Goal: Use online tool/utility: Utilize a website feature to perform a specific function

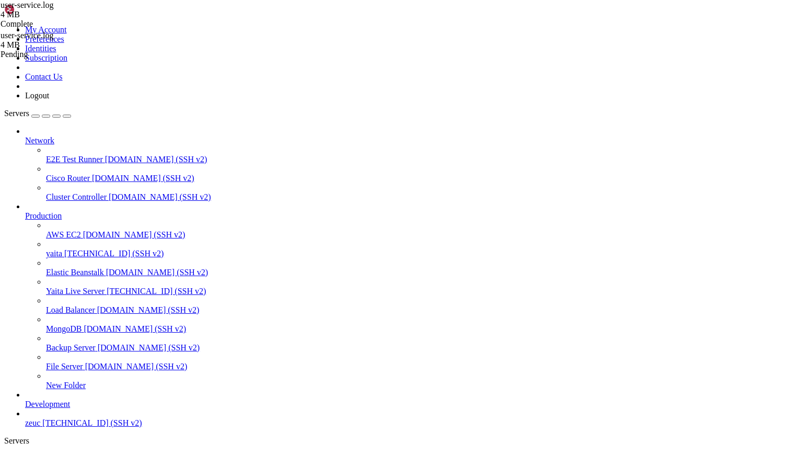
scroll to position [5, 1]
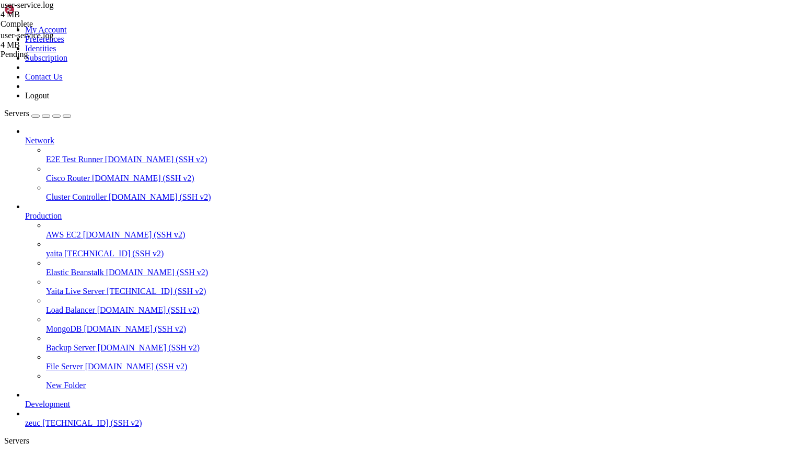
scroll to position [3635, 0]
drag, startPoint x: 206, startPoint y: 679, endPoint x: 260, endPoint y: 1039, distance: 364.8
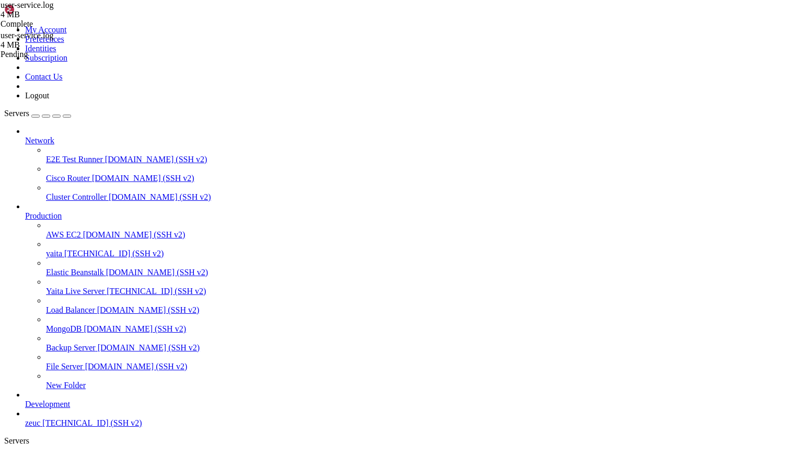
scroll to position [4009, 0]
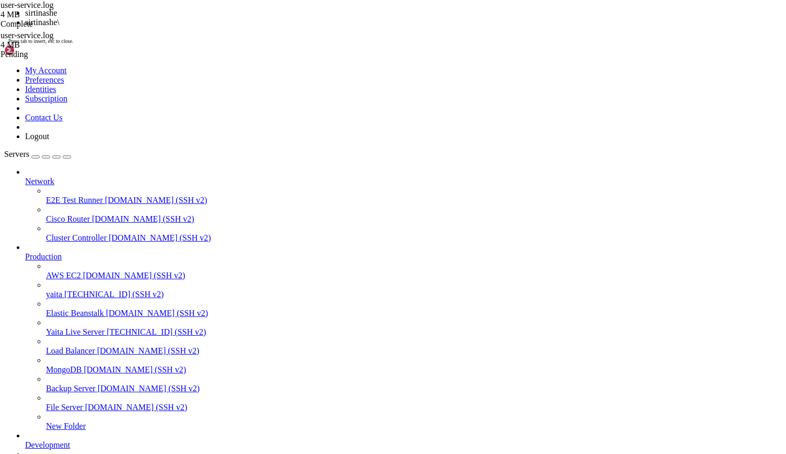
scroll to position [4026, 0]
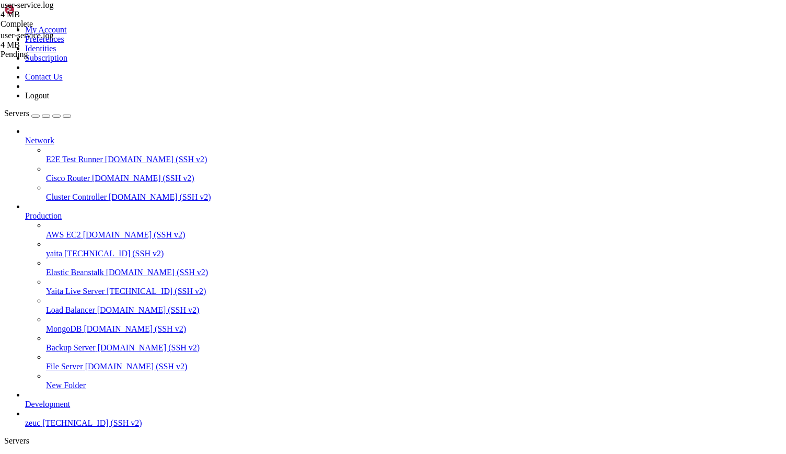
drag, startPoint x: 208, startPoint y: 677, endPoint x: 359, endPoint y: 1029, distance: 383.7
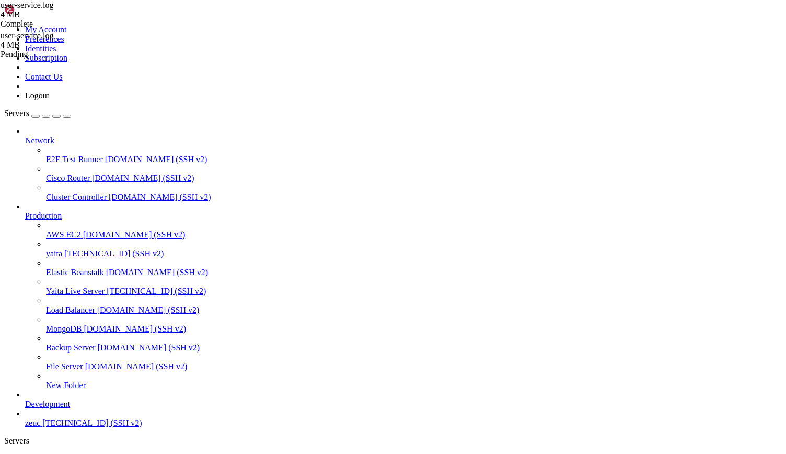
drag, startPoint x: 7, startPoint y: 746, endPoint x: 93, endPoint y: 911, distance: 185.7
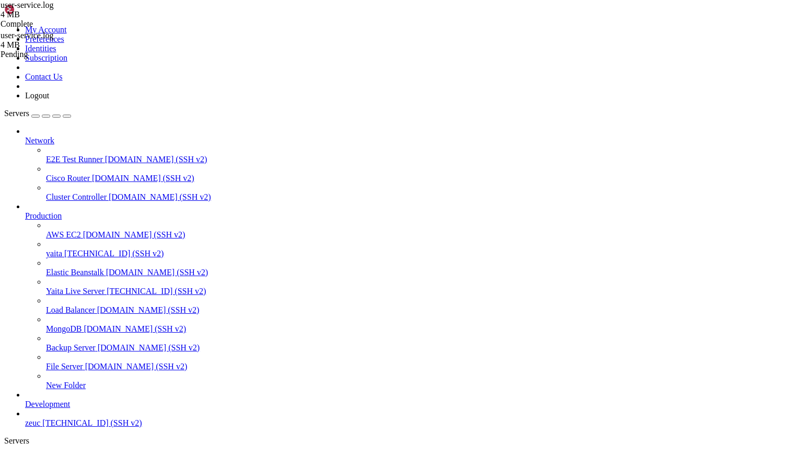
scroll to position [6640, 0]
drag, startPoint x: 160, startPoint y: 748, endPoint x: 334, endPoint y: 1029, distance: 330.8
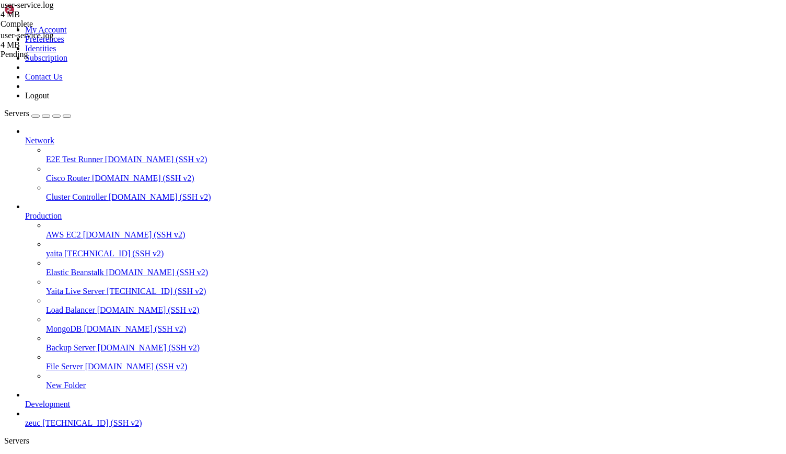
drag, startPoint x: 38, startPoint y: 783, endPoint x: 188, endPoint y: 785, distance: 149.5
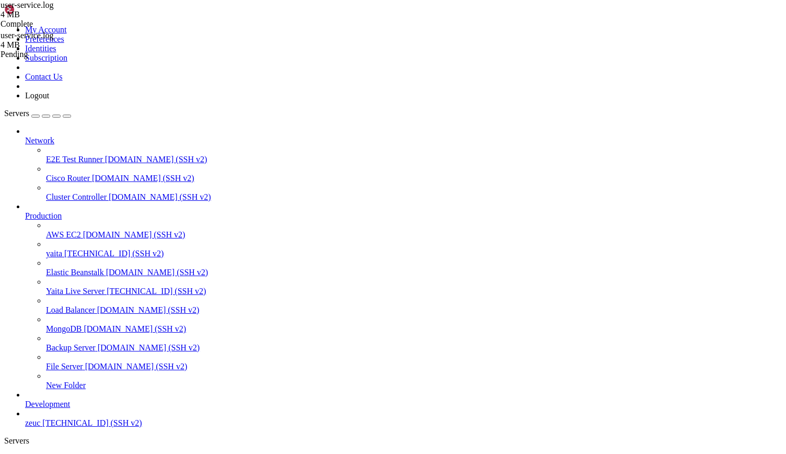
scroll to position [0, 0]
click at [69, 287] on span "Yaita Live Server" at bounding box center [75, 291] width 59 height 9
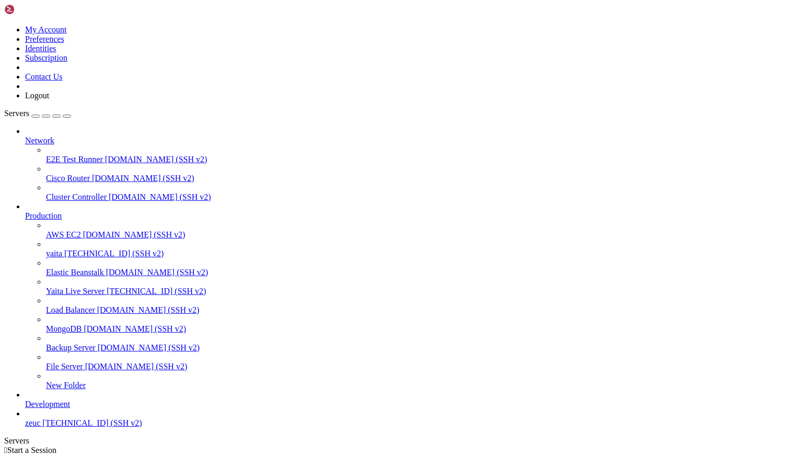
click at [69, 287] on span "Yaita Live Server" at bounding box center [75, 291] width 59 height 9
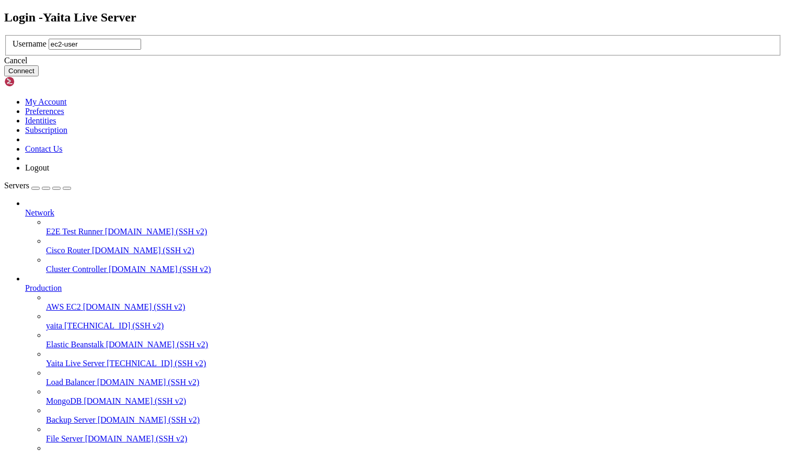
type input "ec2-user"
click at [474, 76] on div "Cancel Connect" at bounding box center [393, 66] width 778 height 20
click at [39, 76] on button "Connect" at bounding box center [21, 70] width 35 height 11
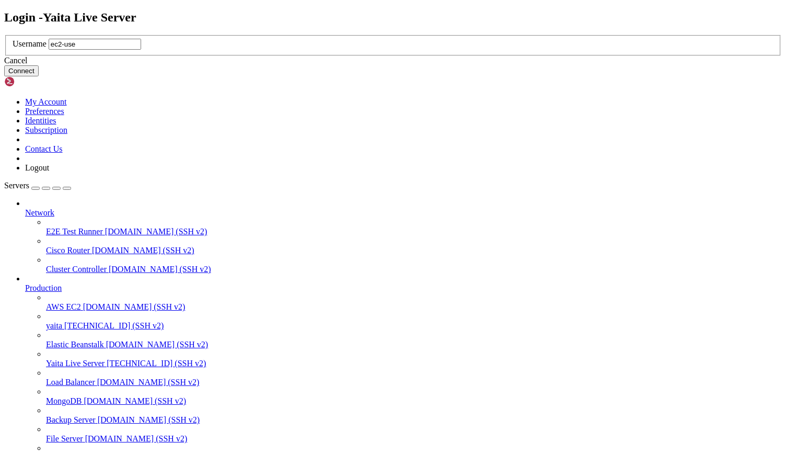
type input "ec2-user"
click button "Connect" at bounding box center [21, 70] width 35 height 11
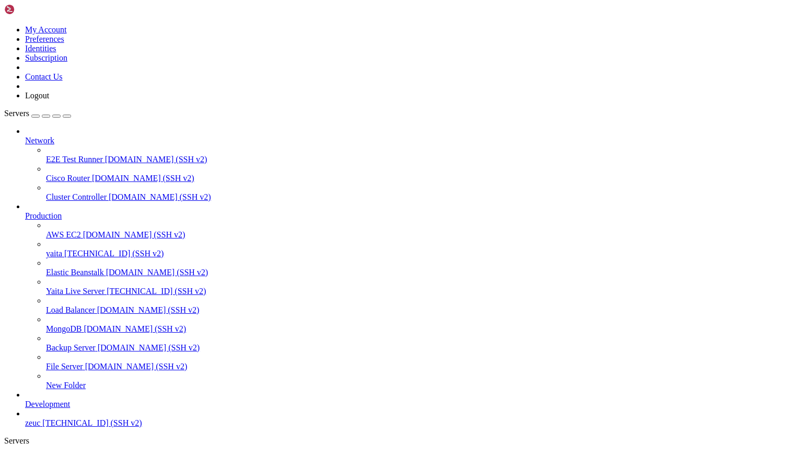
scroll to position [1356, 0]
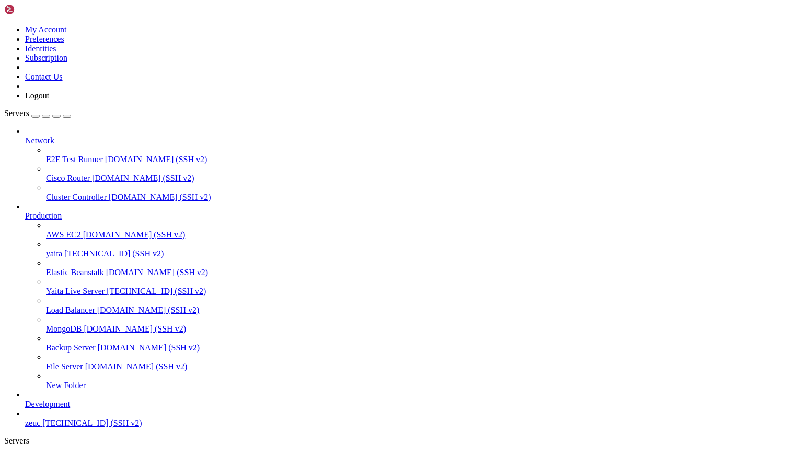
scroll to position [15, 0]
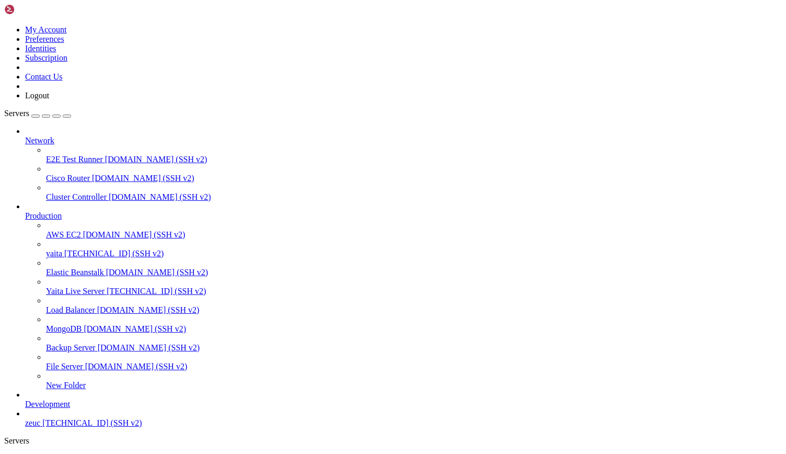
type input "/var/log/yaita"
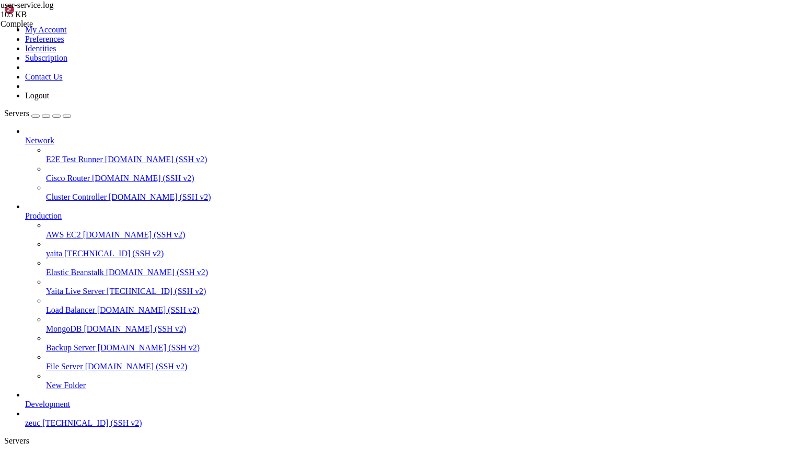
scroll to position [0, 0]
click at [155, 453] on link "Yaita Live Server " at bounding box center [403, 463] width 757 height 19
click at [62, 249] on span "yaita" at bounding box center [54, 253] width 16 height 9
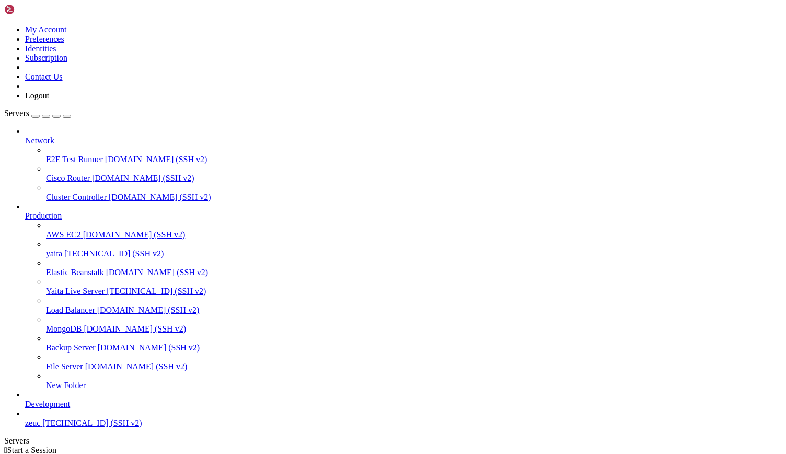
click at [62, 249] on span "yaita" at bounding box center [54, 253] width 16 height 9
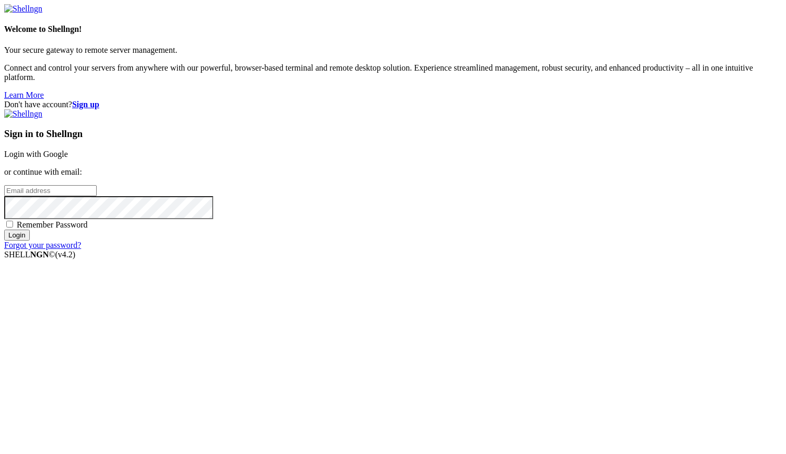
click at [68, 158] on link "Login with Google" at bounding box center [36, 154] width 64 height 9
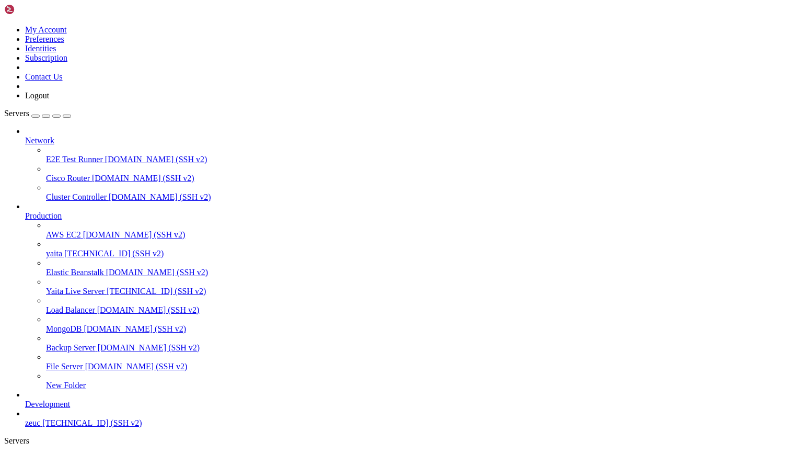
scroll to position [222, 0]
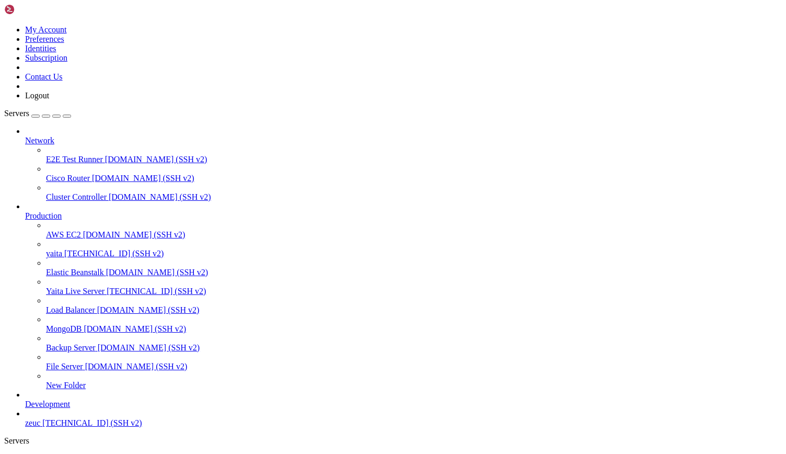
scroll to position [0, 0]
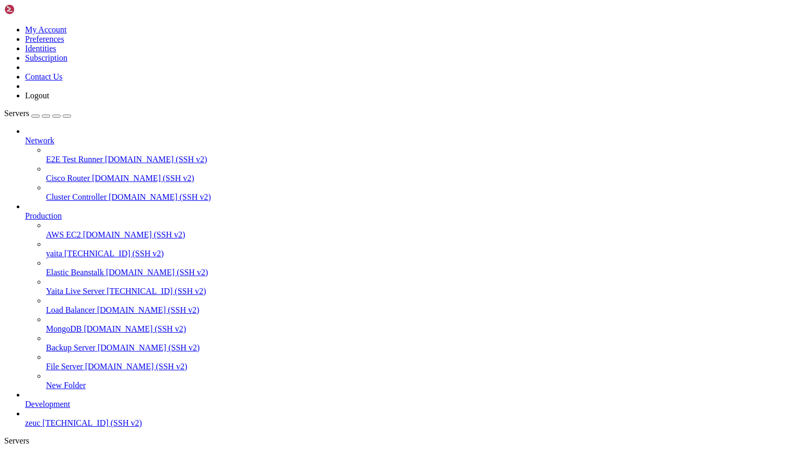
drag, startPoint x: 210, startPoint y: 648, endPoint x: 296, endPoint y: 1021, distance: 382.2
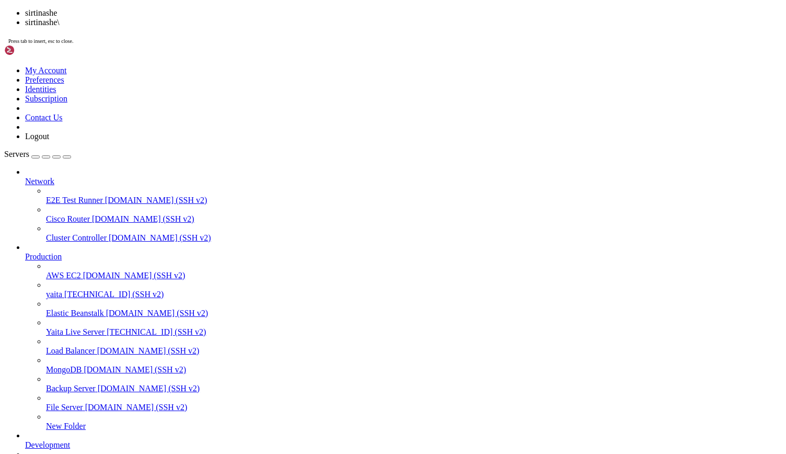
scroll to position [773, 0]
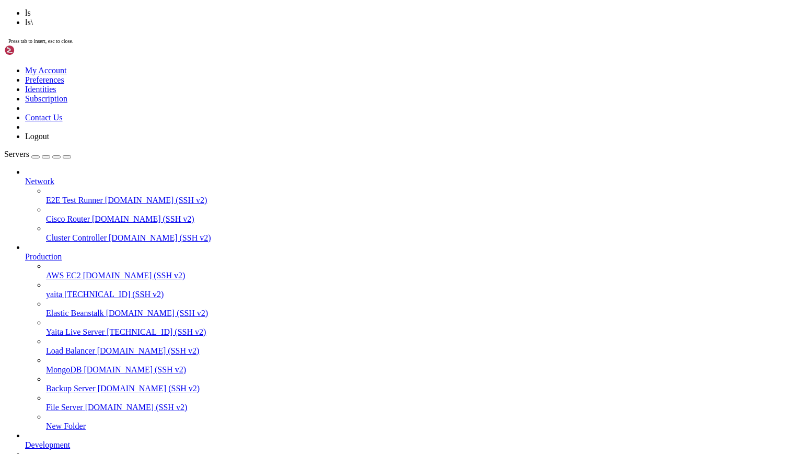
scroll to position [951, 0]
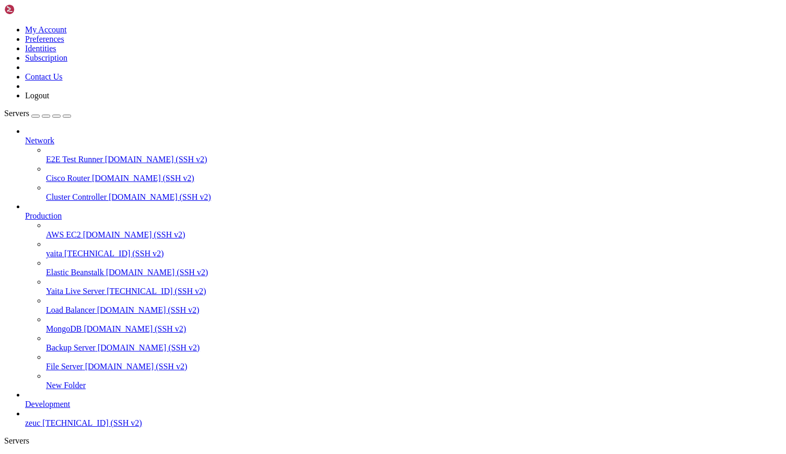
drag, startPoint x: 209, startPoint y: 731, endPoint x: 310, endPoint y: 917, distance: 211.7
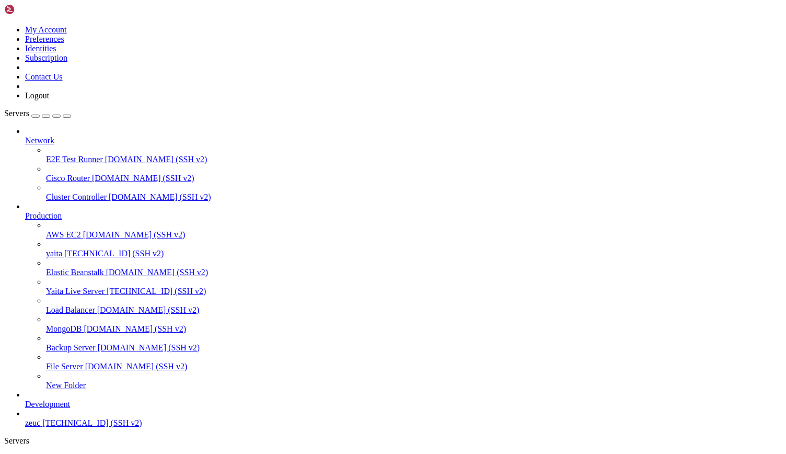
scroll to position [1351, 0]
drag, startPoint x: 207, startPoint y: 729, endPoint x: 268, endPoint y: 1017, distance: 294.4
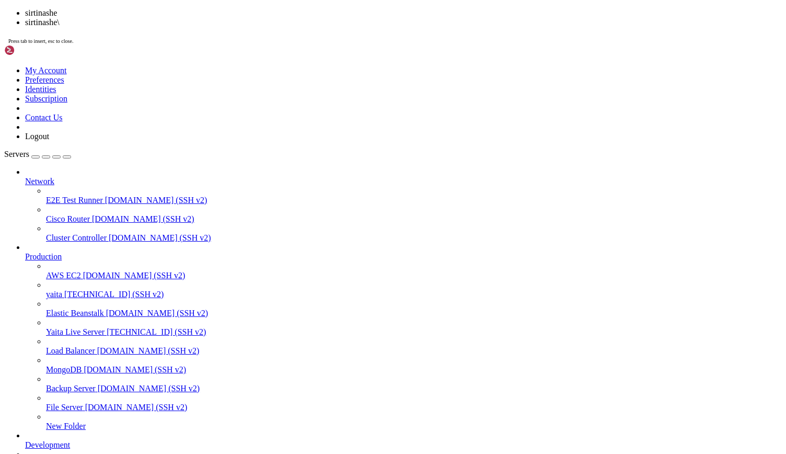
scroll to position [1902, 0]
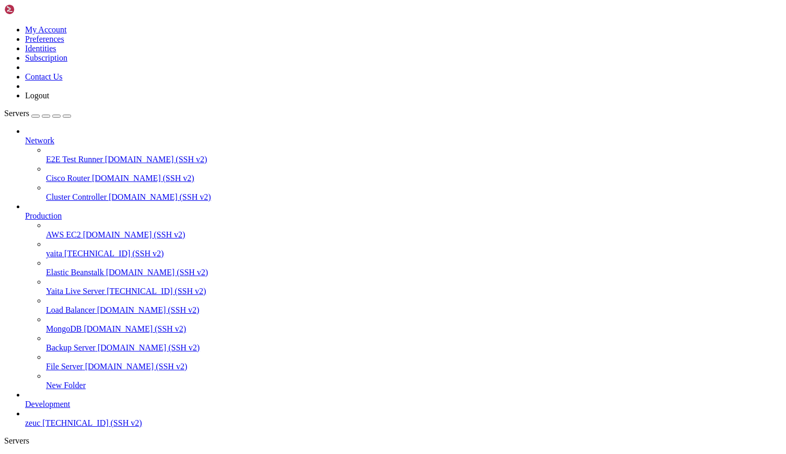
scroll to position [0, 0]
drag, startPoint x: 659, startPoint y: 945, endPoint x: 790, endPoint y: 653, distance: 319.9
drag, startPoint x: 786, startPoint y: 14, endPoint x: 784, endPoint y: 0, distance: 13.7
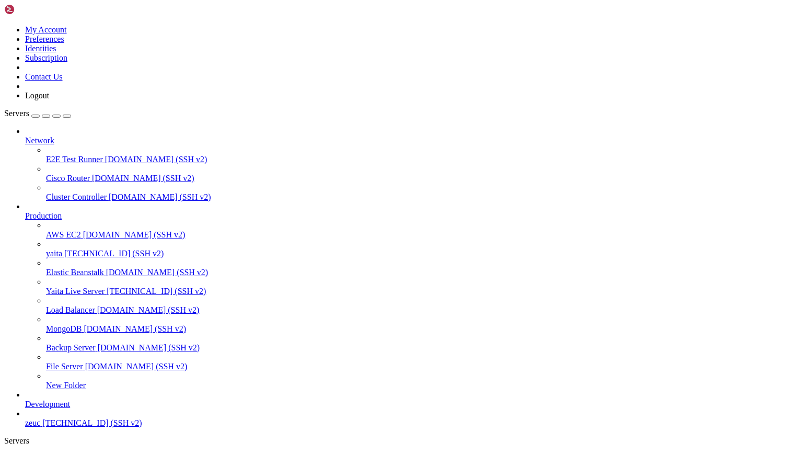
scroll to position [1049, 0]
drag, startPoint x: 206, startPoint y: 649, endPoint x: 333, endPoint y: 1021, distance: 392.7
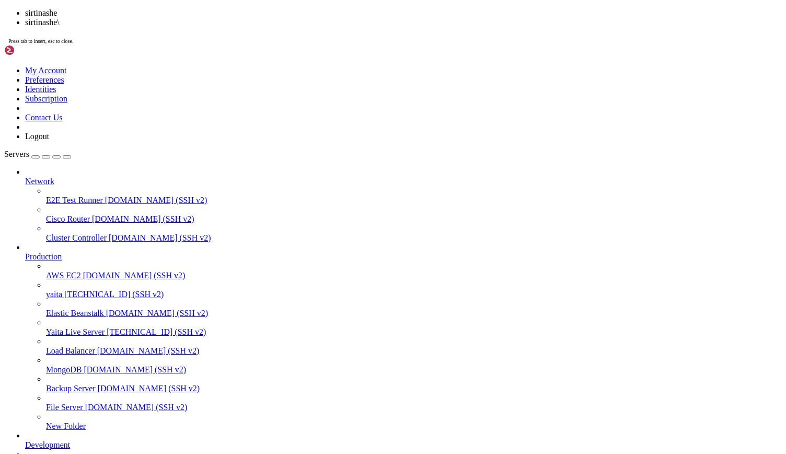
scroll to position [1075, 0]
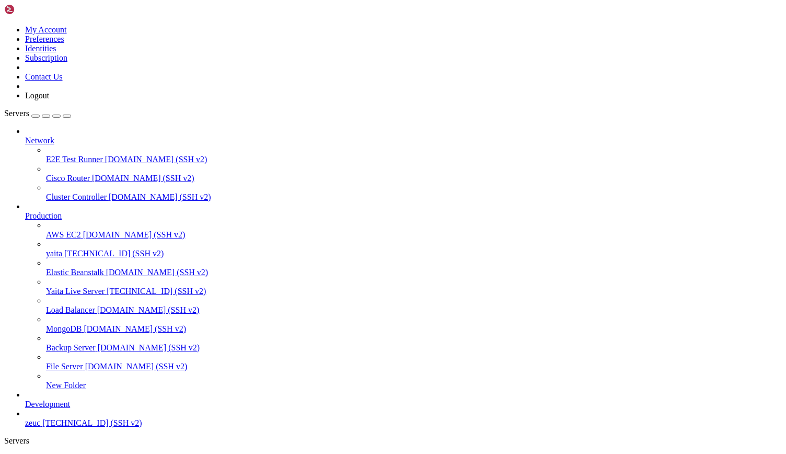
drag, startPoint x: 206, startPoint y: 908, endPoint x: 238, endPoint y: 1020, distance: 116.3
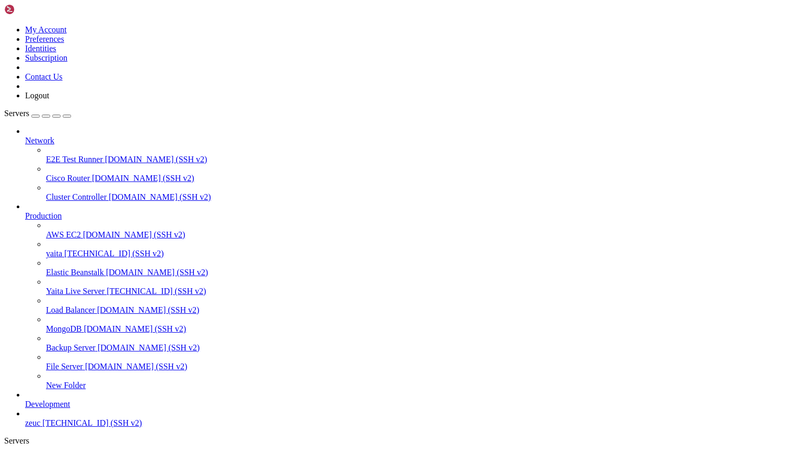
scroll to position [2187, 0]
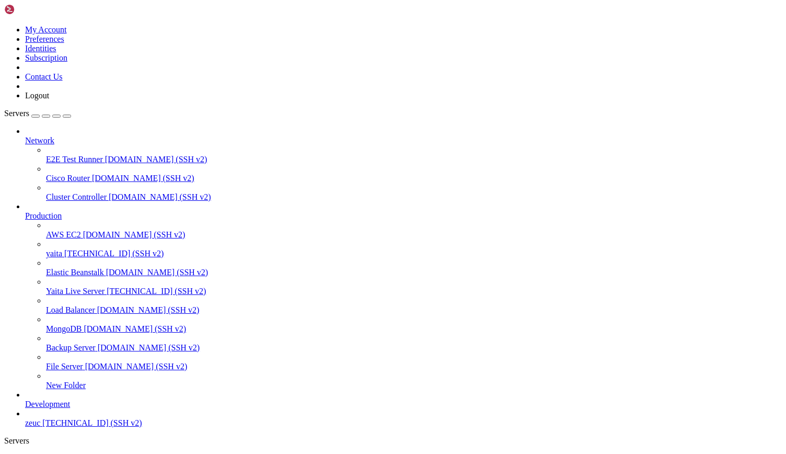
drag, startPoint x: 659, startPoint y: 948, endPoint x: 790, endPoint y: 1093, distance: 195.1
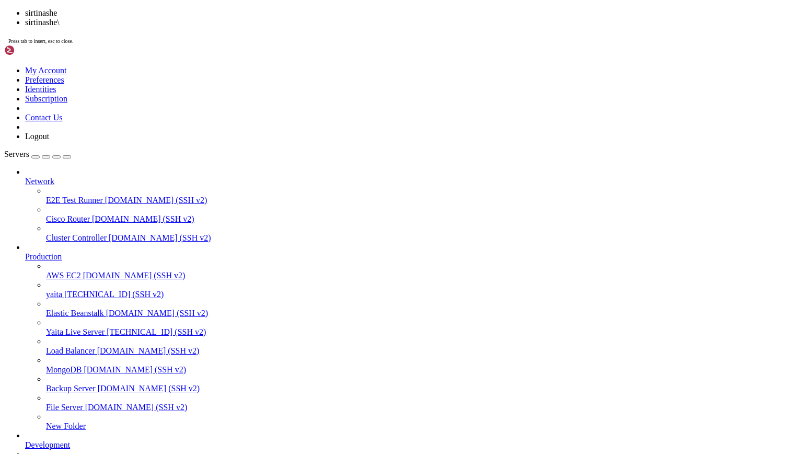
scroll to position [2586, 0]
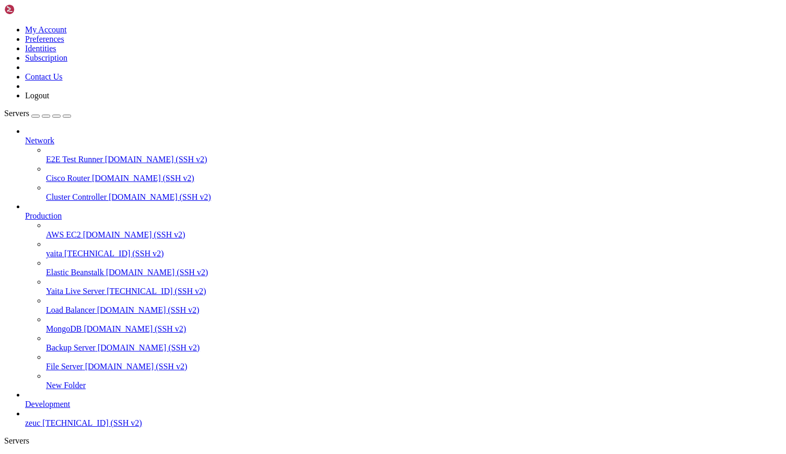
drag, startPoint x: 22, startPoint y: 976, endPoint x: 438, endPoint y: 972, distance: 416.2
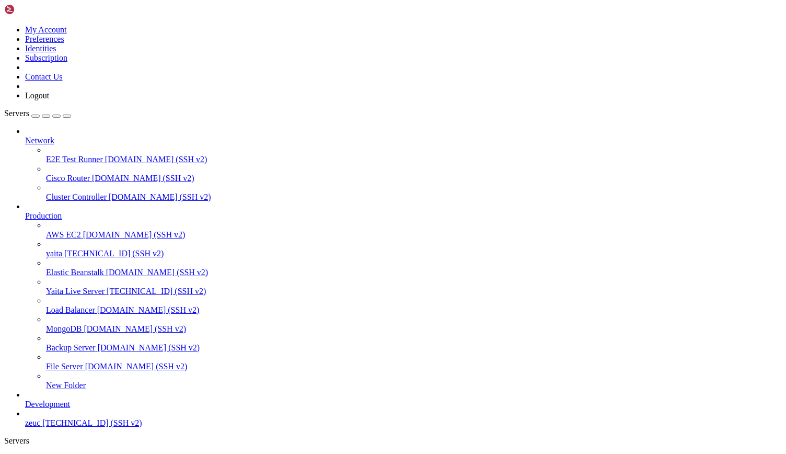
drag, startPoint x: 459, startPoint y: 169, endPoint x: 463, endPoint y: 147, distance: 21.8
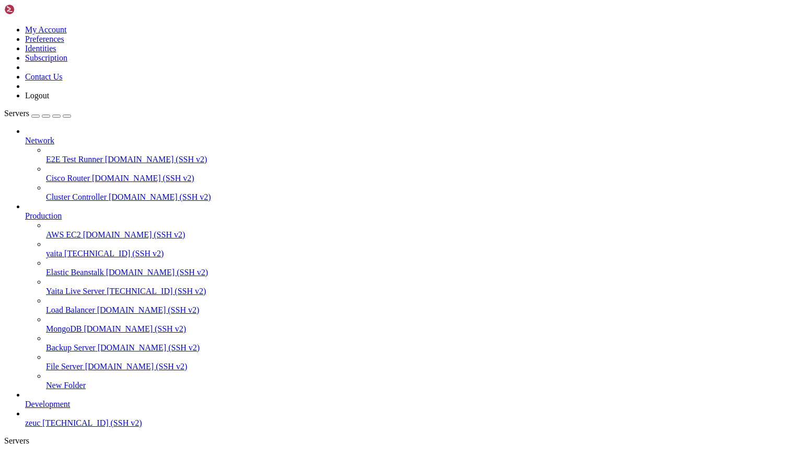
scroll to position [4228, 0]
drag, startPoint x: 206, startPoint y: 734, endPoint x: 295, endPoint y: 1062, distance: 340.2
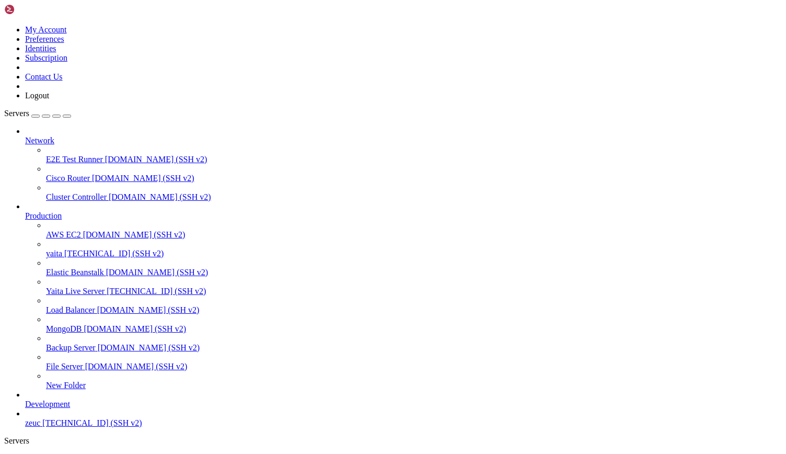
drag, startPoint x: 205, startPoint y: 691, endPoint x: 245, endPoint y: 1019, distance: 330.8
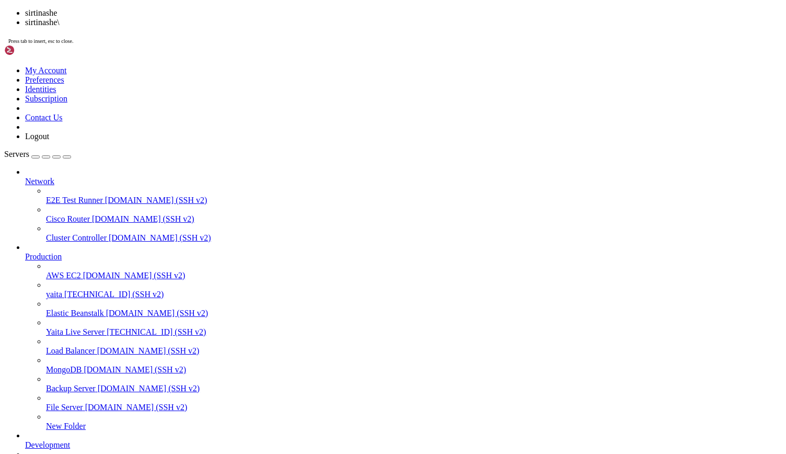
scroll to position [4426, 0]
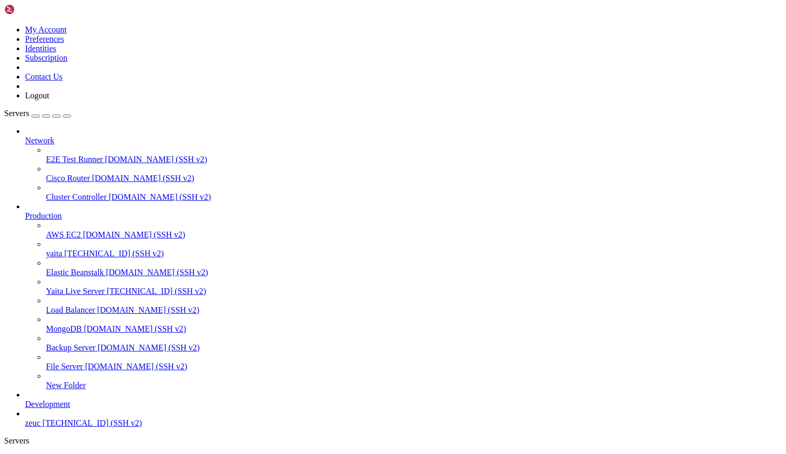
drag, startPoint x: 206, startPoint y: 791, endPoint x: 247, endPoint y: 1022, distance: 234.2
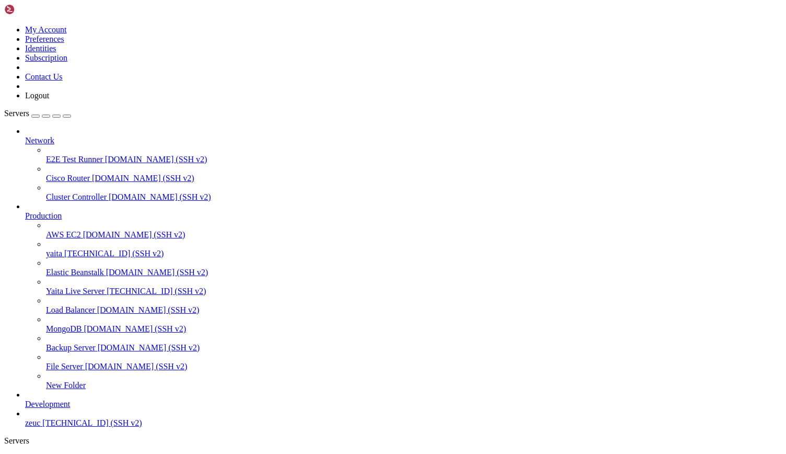
scroll to position [5688, 0]
